Goal: Obtain resource: Download file/media

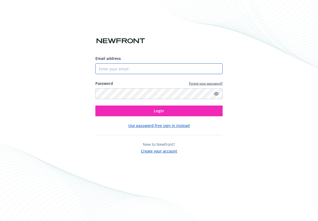
click at [143, 68] on input "Email address" at bounding box center [158, 68] width 127 height 11
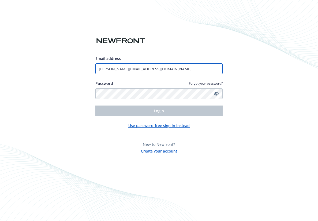
type input "[PERSON_NAME][EMAIL_ADDRESS][DOMAIN_NAME]"
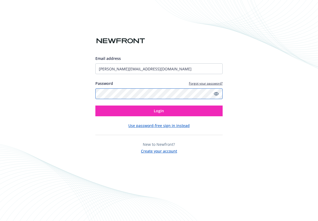
click at [95, 105] on button "Login" at bounding box center [158, 110] width 127 height 11
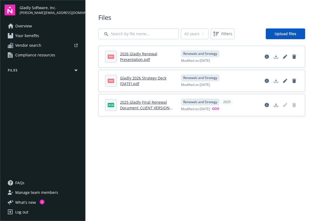
click at [135, 55] on link "2026 Gladly Renewal Presentation.pdf" at bounding box center [138, 56] width 37 height 11
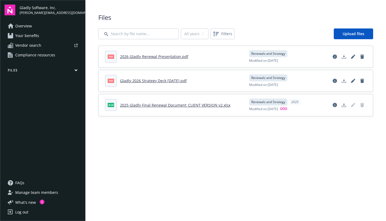
click at [170, 104] on link "2025 Gladly Final Renewal Document_CLIENT VERSION v2.xlsx" at bounding box center [175, 104] width 110 height 5
click at [147, 80] on link "Gladly 2026 Strategy Deck [DATE].pdf" at bounding box center [153, 80] width 67 height 5
click at [150, 57] on link "2026 Gladly Renewal Presentation.pdf" at bounding box center [154, 56] width 68 height 5
